Goal: Find specific page/section: Find specific page/section

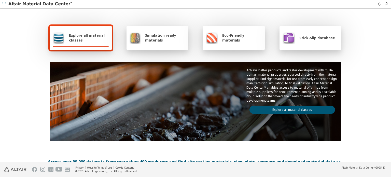
click at [292, 47] on div at bounding box center [311, 46] width 56 height 1
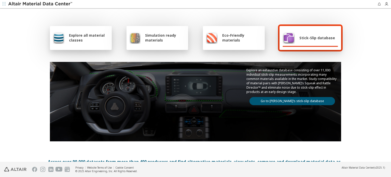
click at [281, 103] on link "Go to Altair’s stick-slip database" at bounding box center [293, 101] width 86 height 8
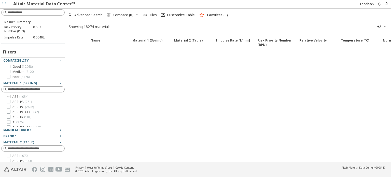
click at [9, 97] on icon at bounding box center [9, 97] width 4 height 4
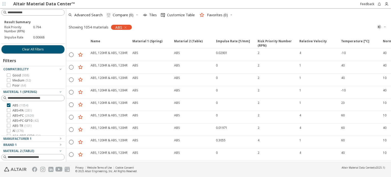
scroll to position [46, 0]
